Goal: Task Accomplishment & Management: Answer question/provide support

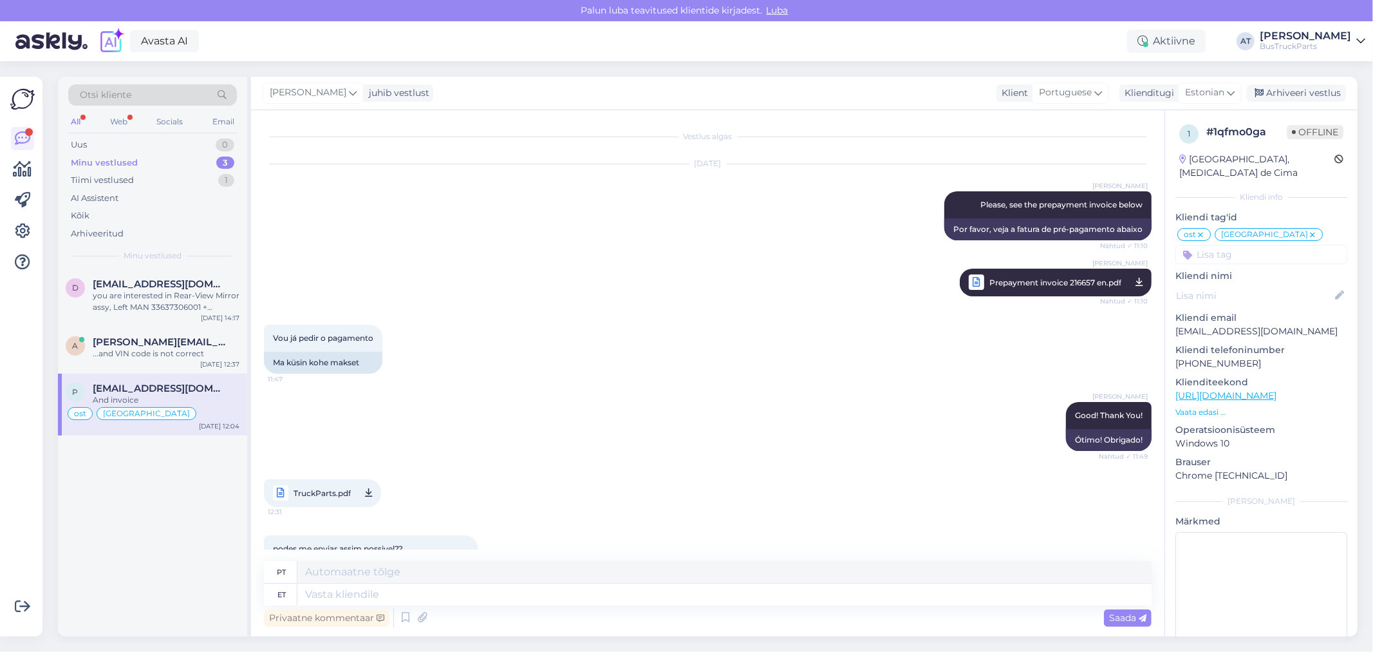
scroll to position [9114, 0]
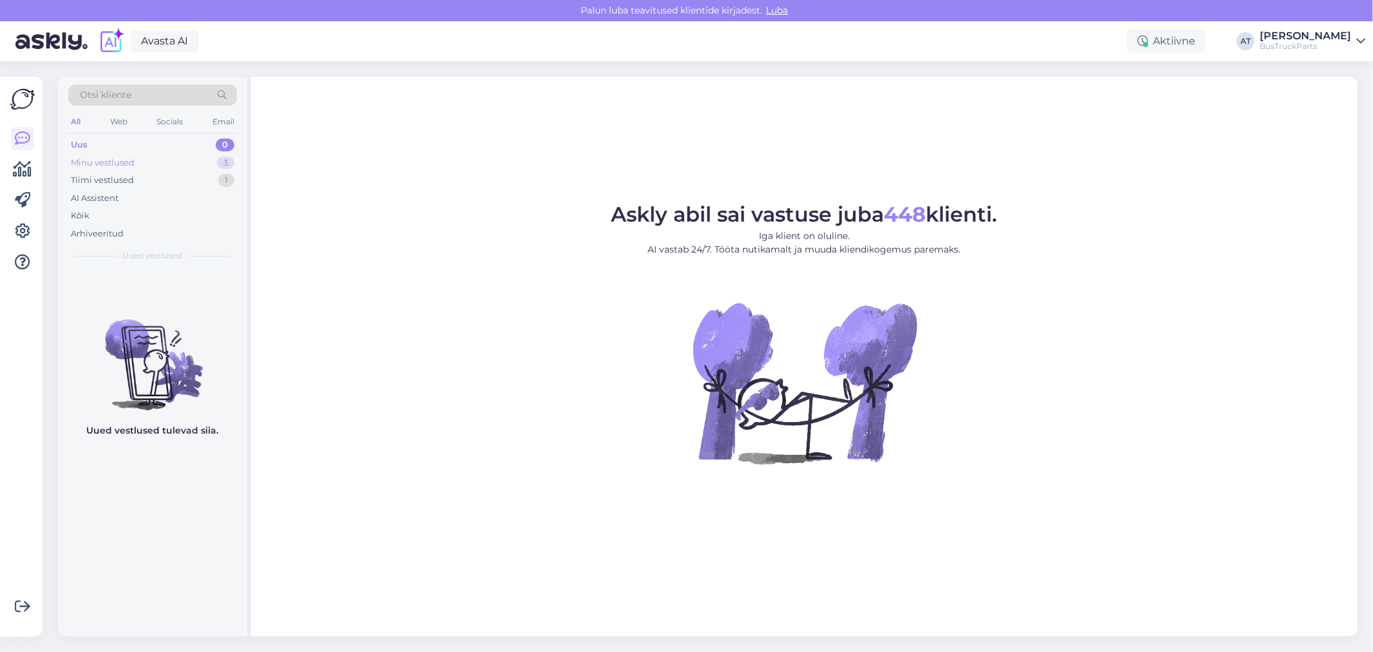
click at [124, 165] on div "Minu vestlused" at bounding box center [103, 162] width 64 height 13
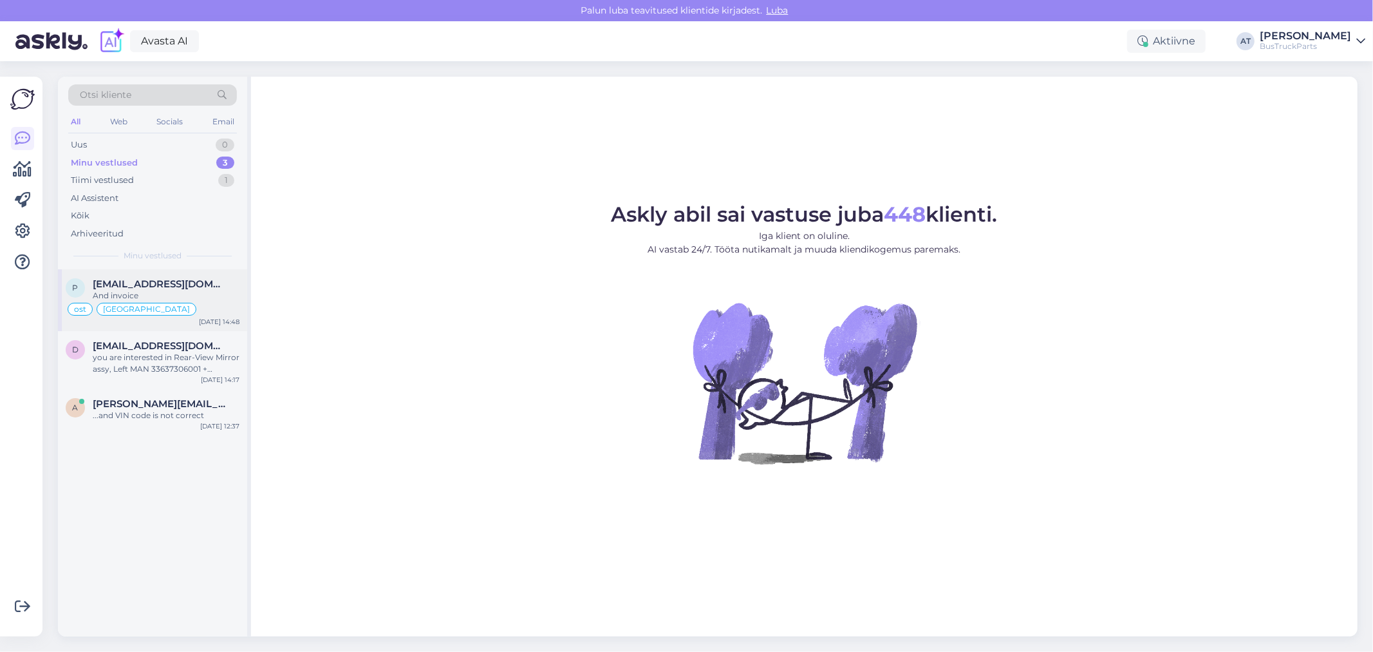
click at [176, 292] on div "And invoice" at bounding box center [166, 296] width 147 height 12
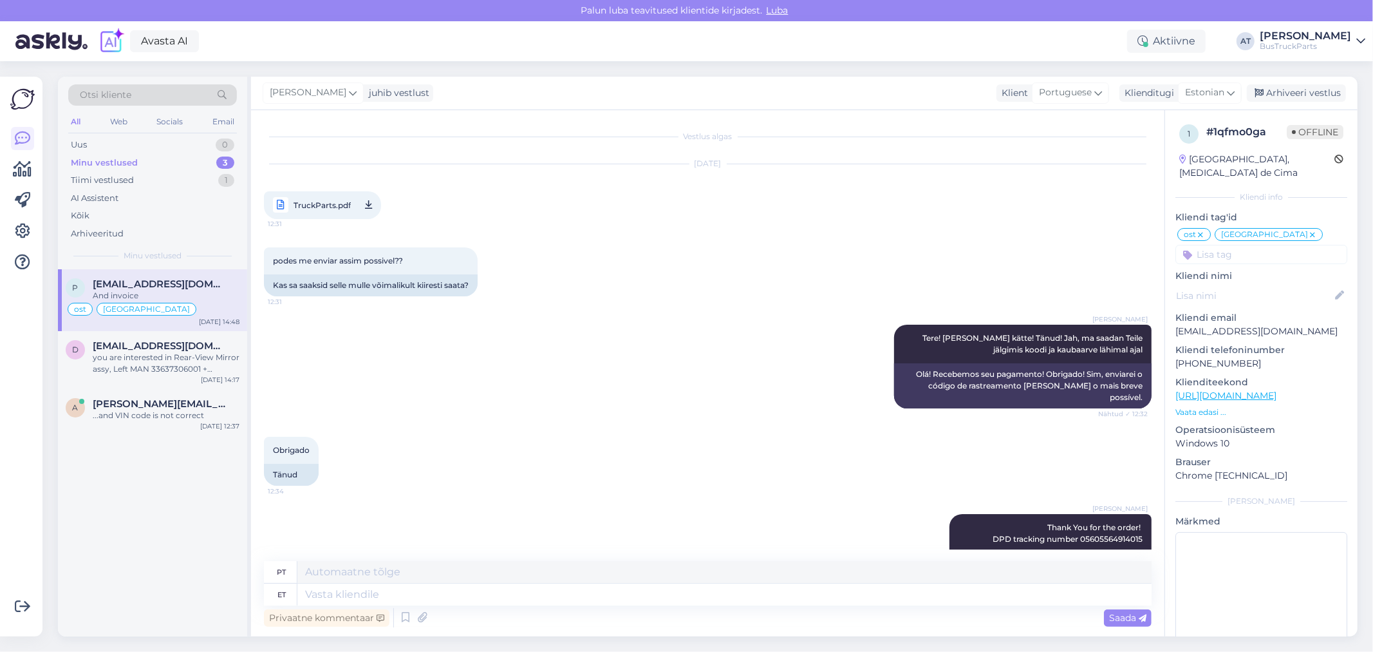
scroll to position [8826, 0]
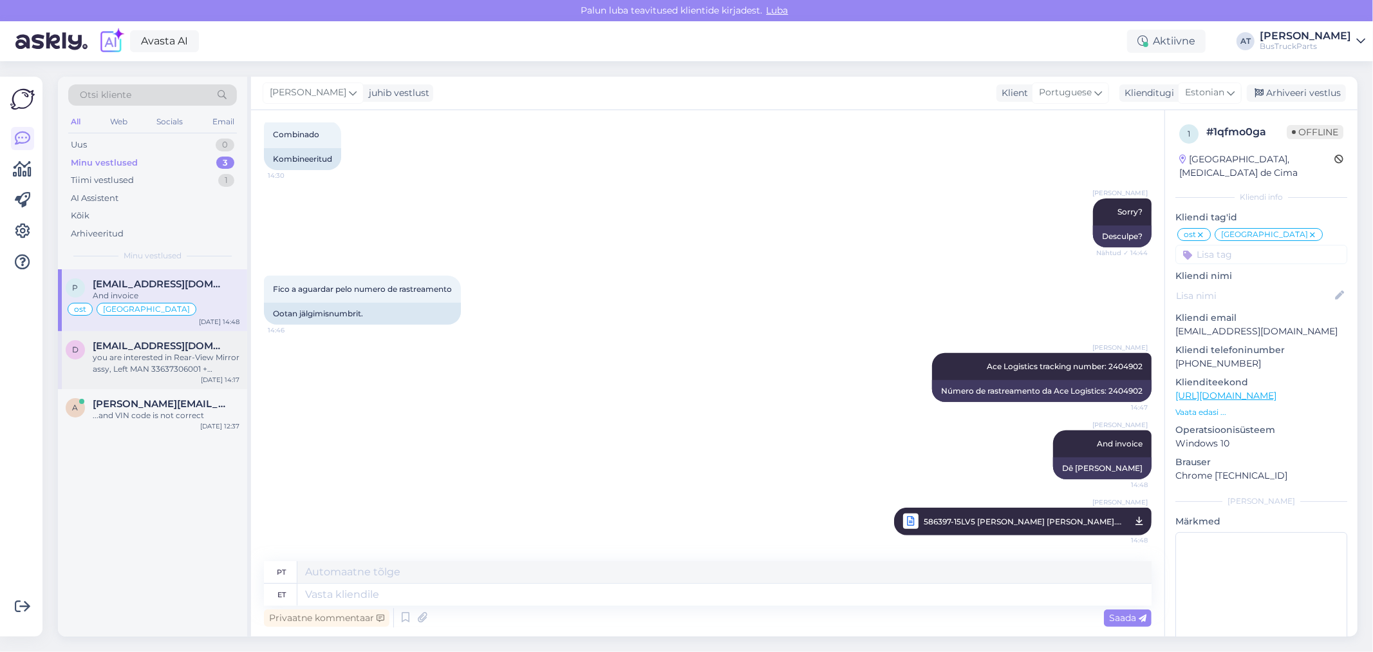
click at [184, 361] on div "you are interested in Rear-View Mirror assy, Left MAN 33637306001 + 88637316081?" at bounding box center [166, 363] width 147 height 23
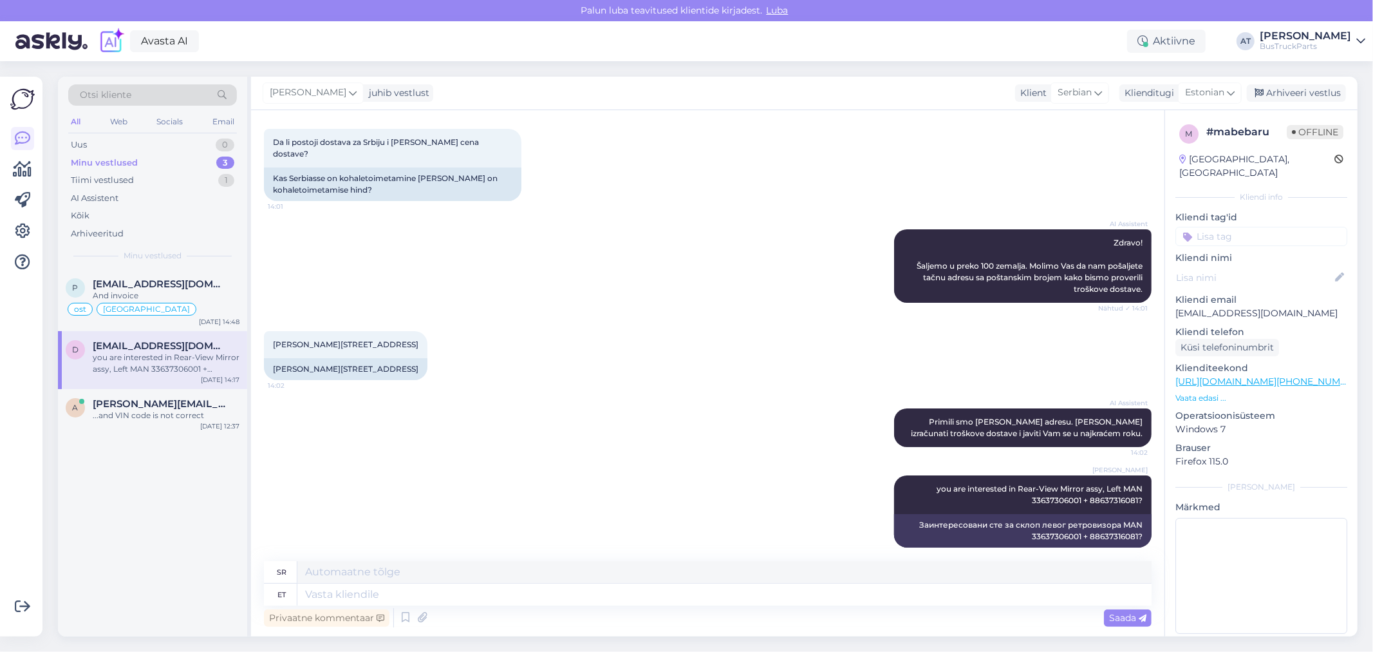
click at [1218, 392] on p "Vaata edasi ..." at bounding box center [1262, 398] width 172 height 12
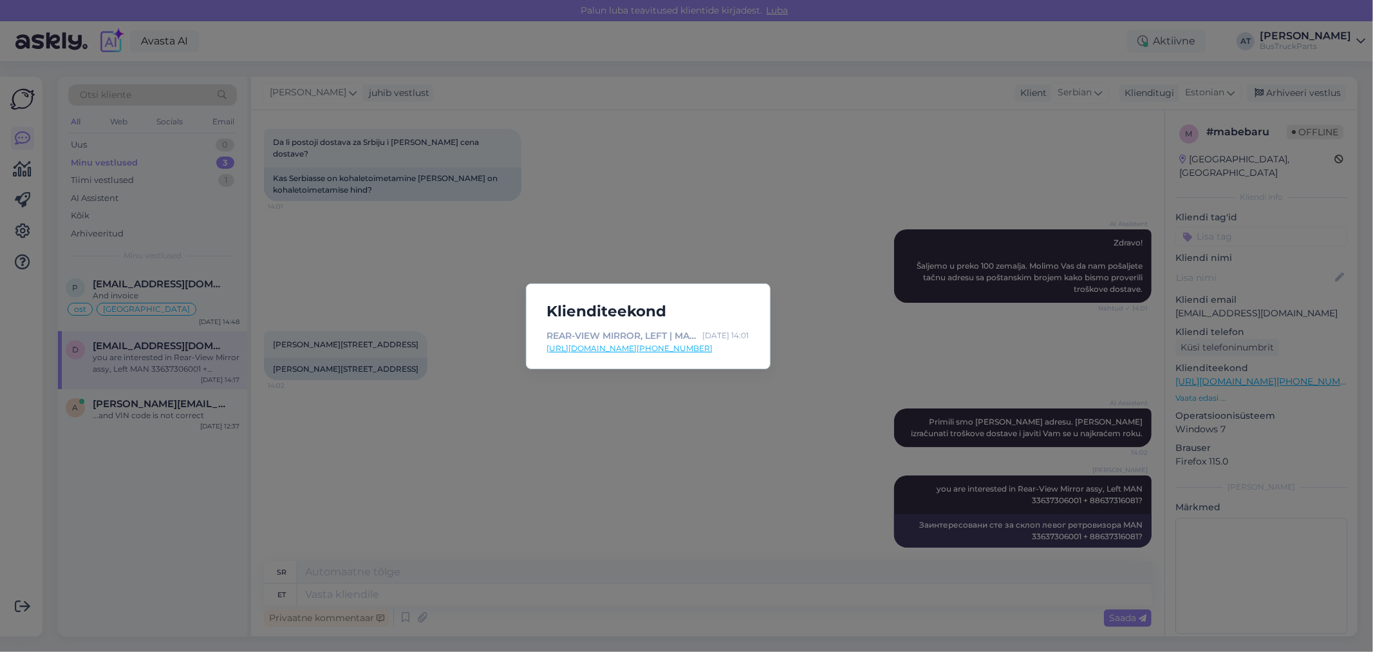
click at [641, 348] on link "https://www.bustruckparts.com/?lang=en&call=product&part=1721369&utm_source=aut…" at bounding box center [648, 349] width 202 height 12
drag, startPoint x: 756, startPoint y: 525, endPoint x: 761, endPoint y: 503, distance: 23.1
click at [756, 523] on div "Klienditeekond REAR-VIEW MIRROR, LEFT | MAN LION'S BUS (1991-), 2009, [33637306…" at bounding box center [686, 326] width 1373 height 652
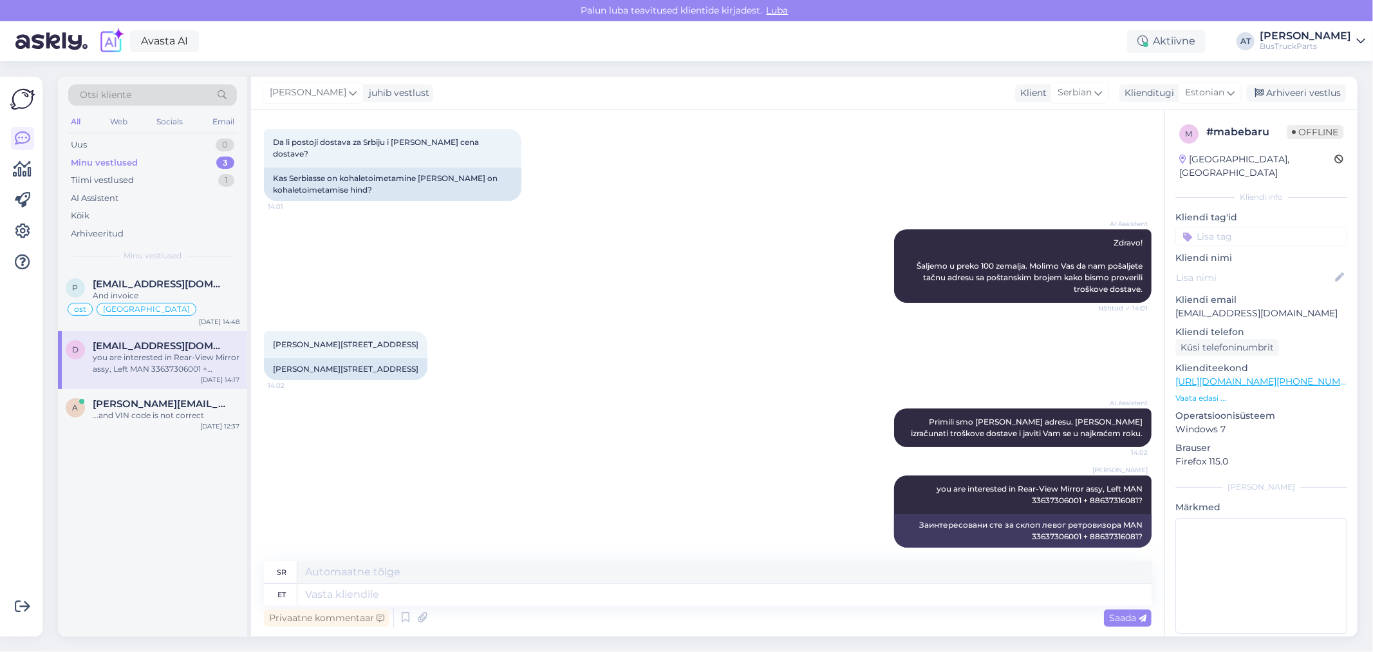
click at [1270, 306] on p "[EMAIL_ADDRESS][DOMAIN_NAME]" at bounding box center [1262, 313] width 172 height 14
copy p "[EMAIL_ADDRESS][DOMAIN_NAME]"
drag, startPoint x: 275, startPoint y: 329, endPoint x: 448, endPoint y: 329, distance: 173.2
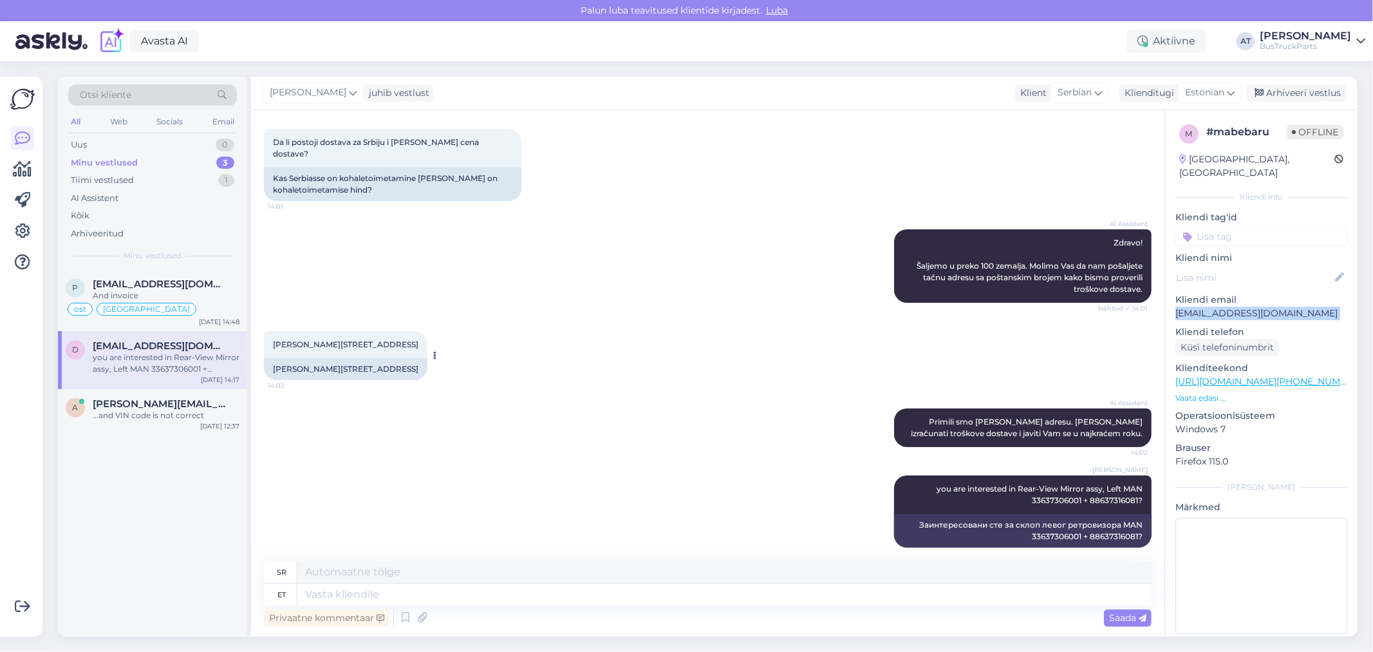
click at [428, 331] on div "Jug Bogdanova 45, 37000 Krusevac,Srbija 14:02" at bounding box center [346, 344] width 164 height 27
copy span "ug Bogdanova 45, 37000 Krusevac,Srbija"
click at [1250, 339] on div "Küsi telefoninumbrit" at bounding box center [1228, 347] width 104 height 17
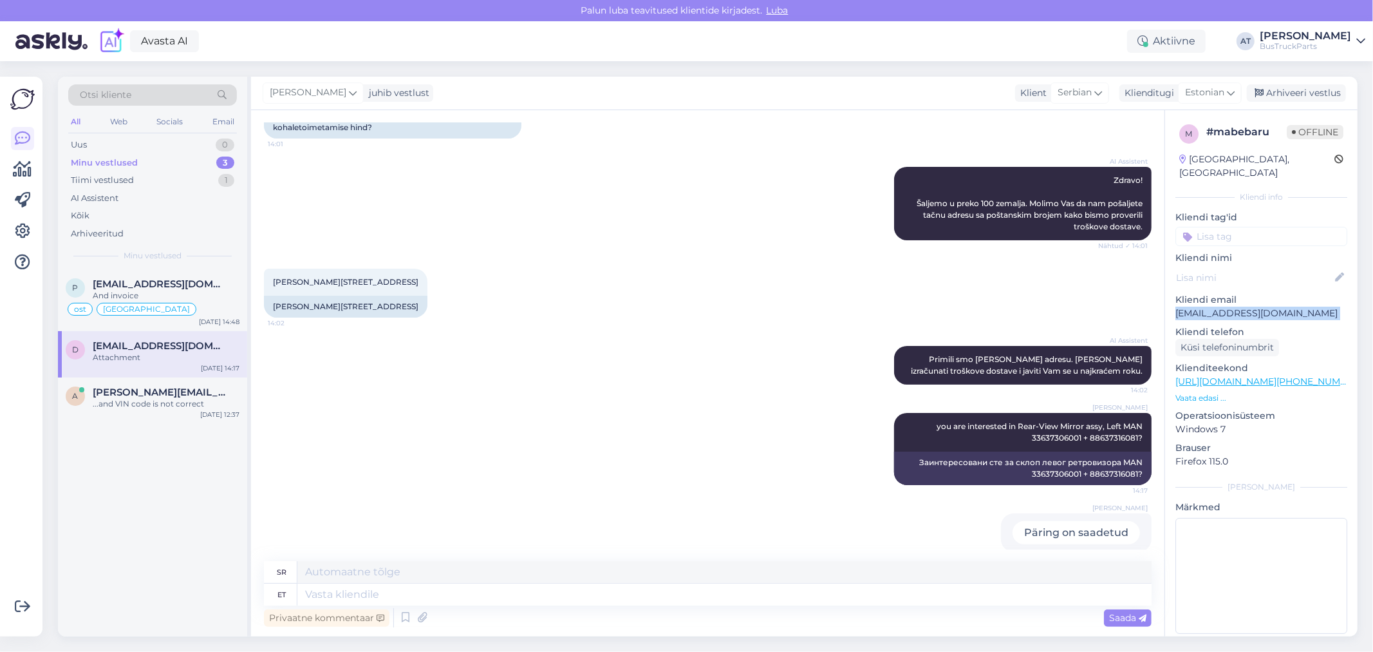
scroll to position [129, 0]
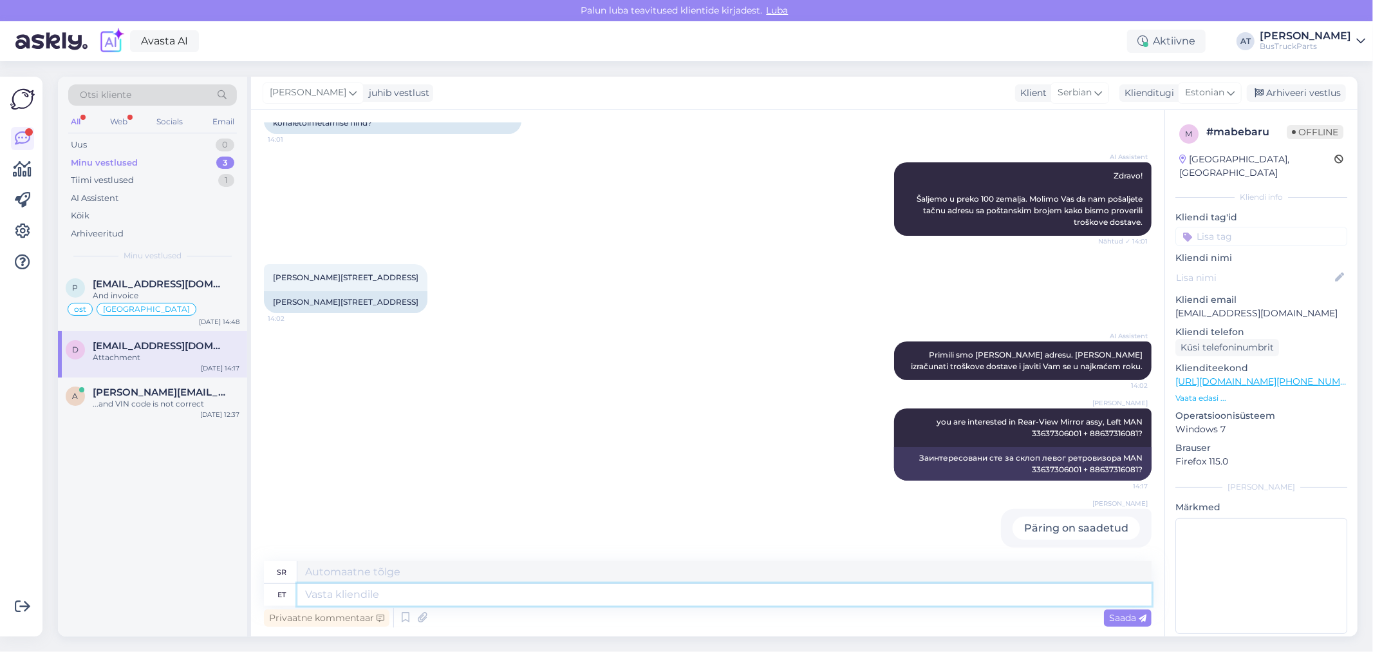
click at [616, 595] on textarea at bounding box center [724, 594] width 854 height 22
type textarea "total p"
type textarea "укупно"
type textarea "total price w"
type textarea "укупна цена"
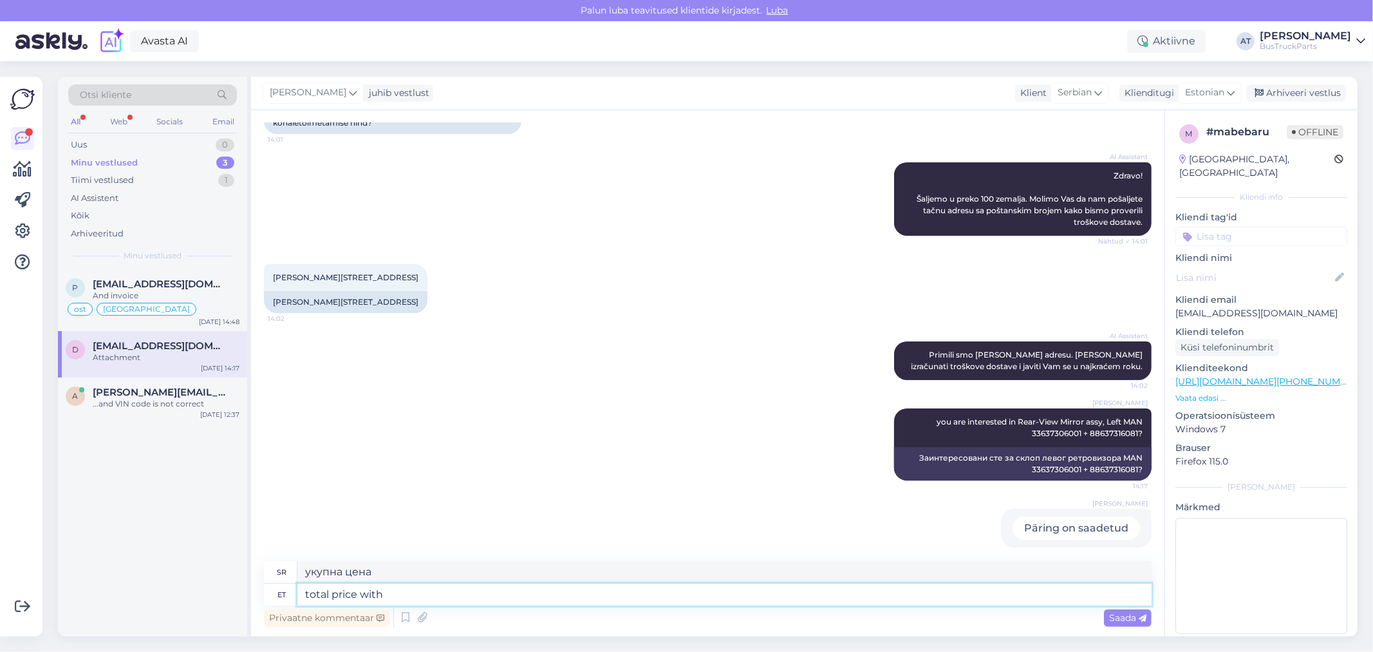
type textarea "total price with"
type textarea "укупна цена са"
type textarea "total price with delivery"
type textarea "укупна цена са доставом"
type textarea "total price with delivery 79"
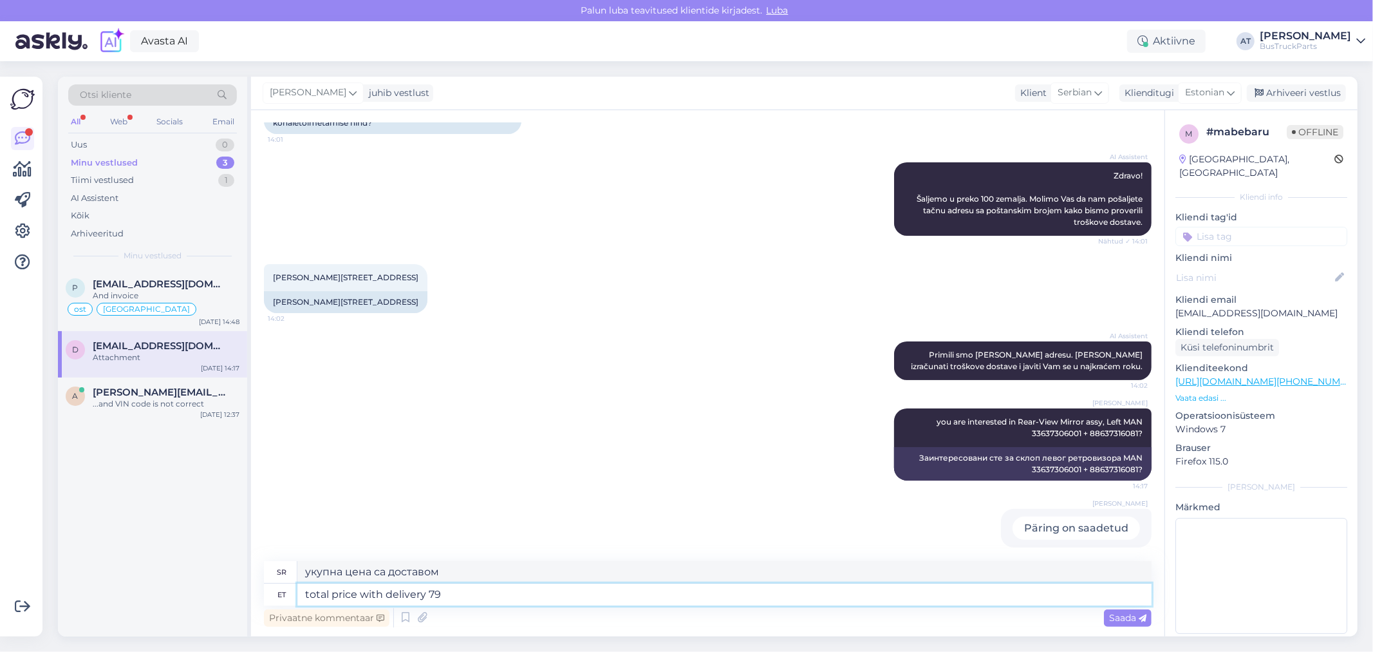
type textarea "Укупна цена са доставом 79"
type textarea "total price with delivery 79 EUR"
type textarea "укупна цена са доставом 79 евра"
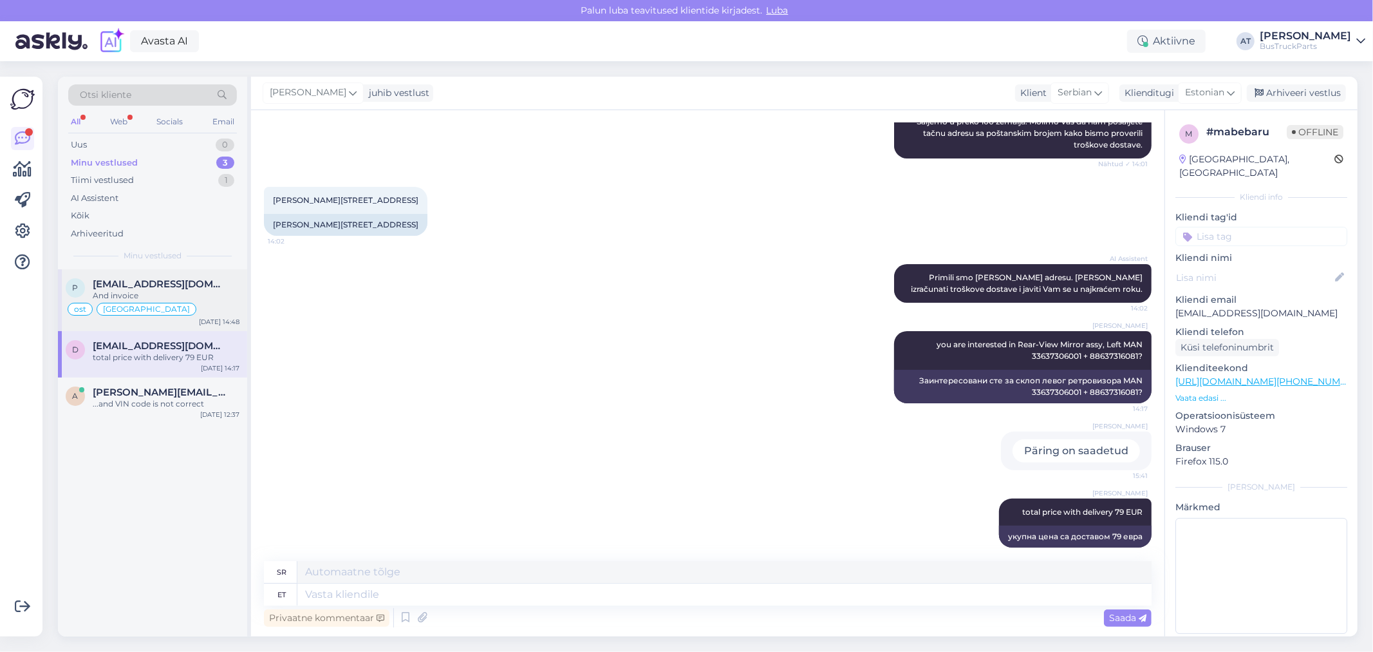
click at [189, 288] on span "[EMAIL_ADDRESS][DOMAIN_NAME]" at bounding box center [160, 284] width 134 height 12
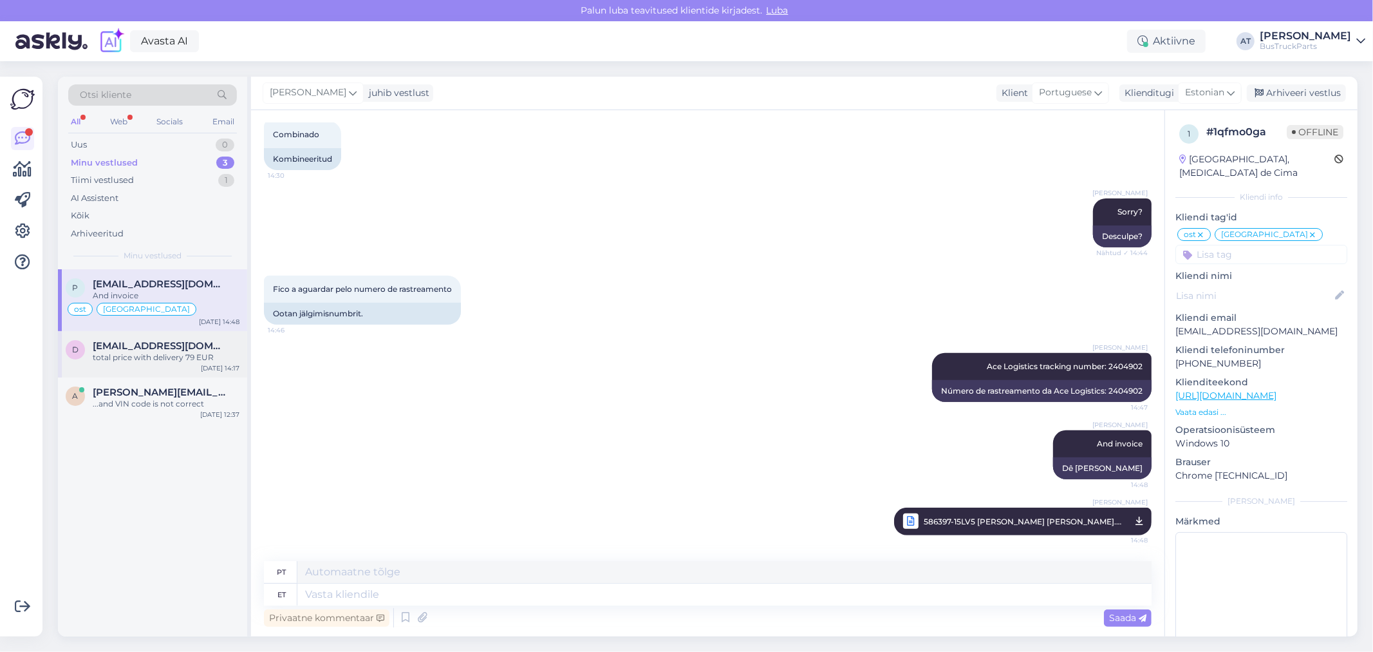
click at [189, 355] on div "total price with delivery 79 EUR" at bounding box center [166, 358] width 147 height 12
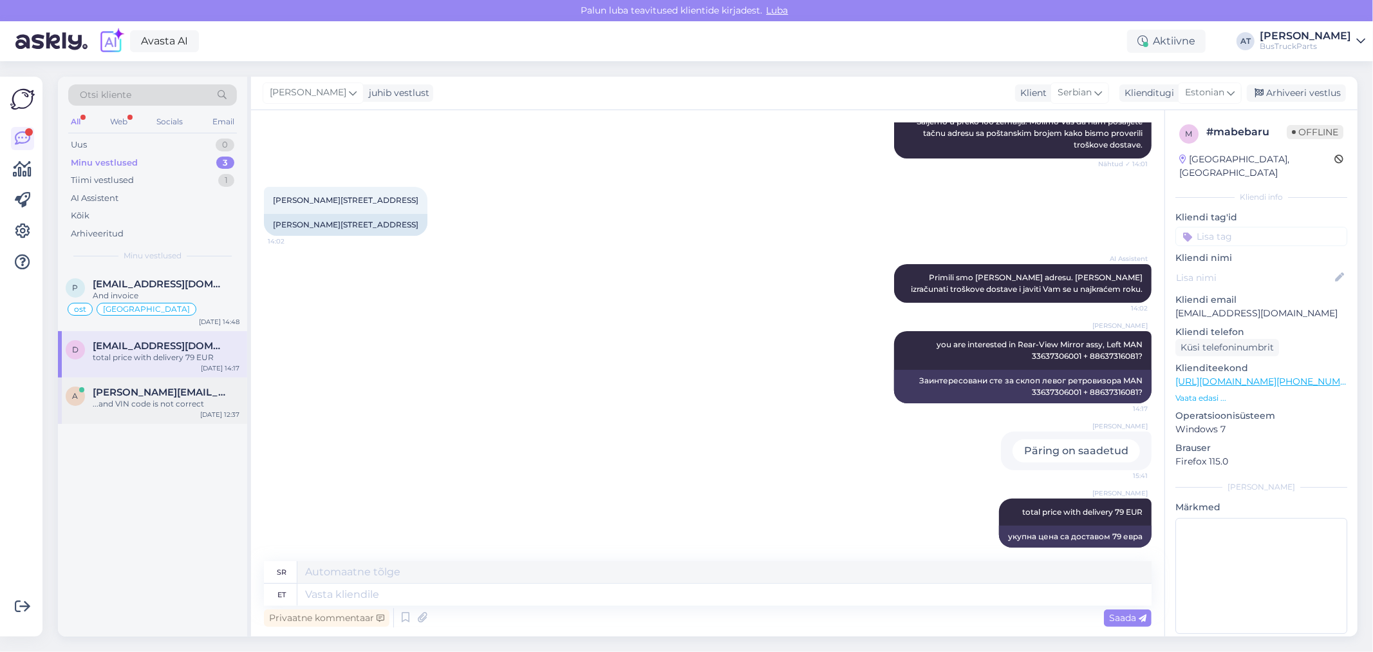
click at [189, 403] on div "...and VIN code is not correct" at bounding box center [166, 404] width 147 height 12
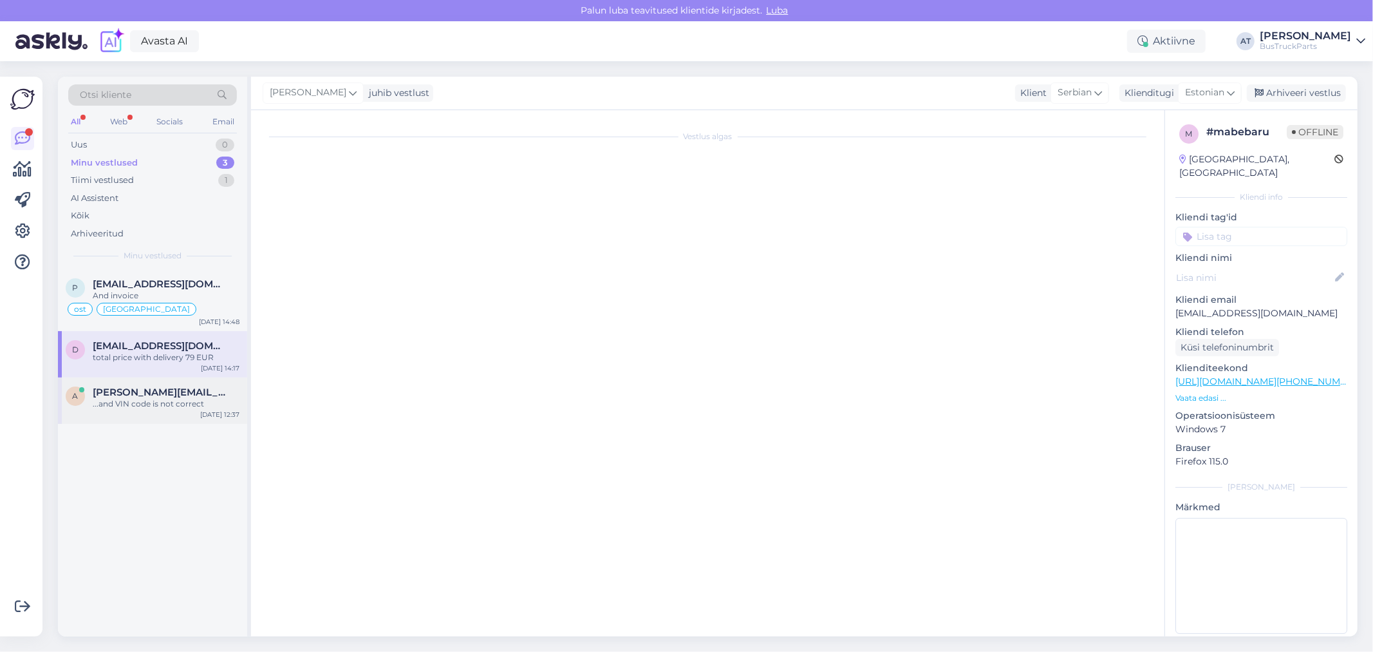
scroll to position [0, 0]
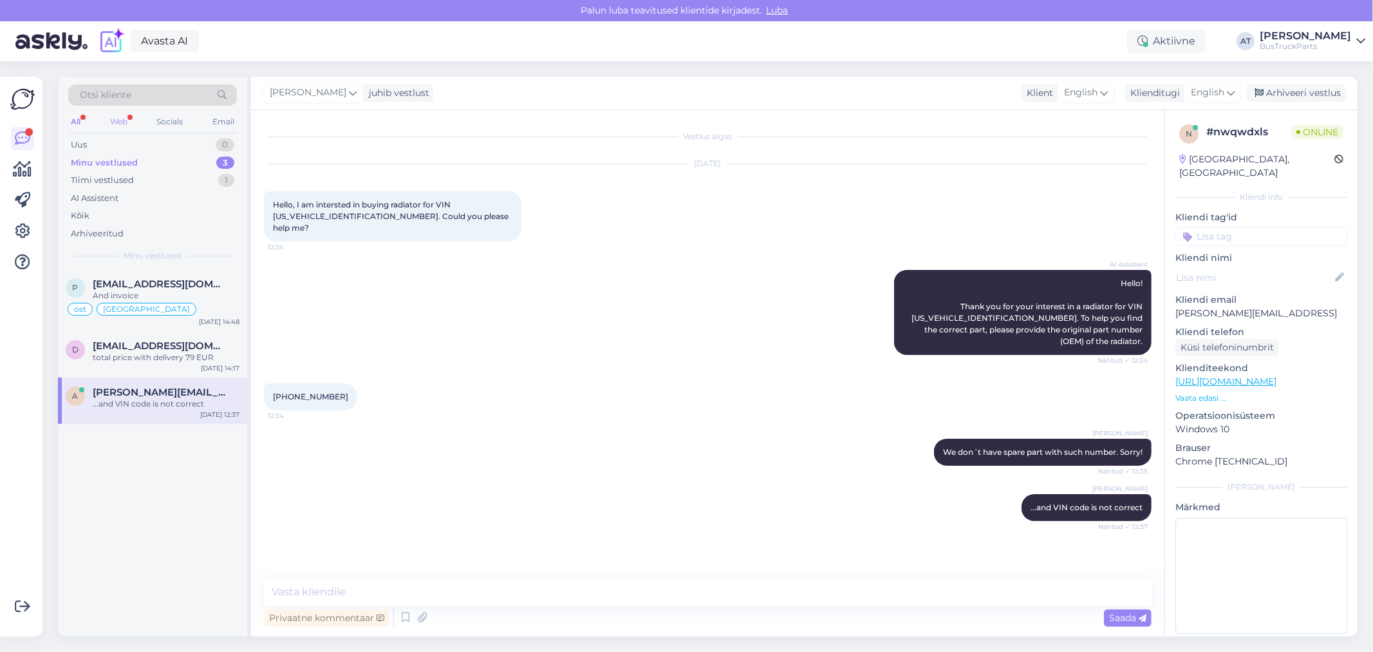
click at [126, 124] on div "Web" at bounding box center [119, 121] width 23 height 17
click at [81, 124] on div "All" at bounding box center [75, 121] width 15 height 17
